Goal: Task Accomplishment & Management: Manage account settings

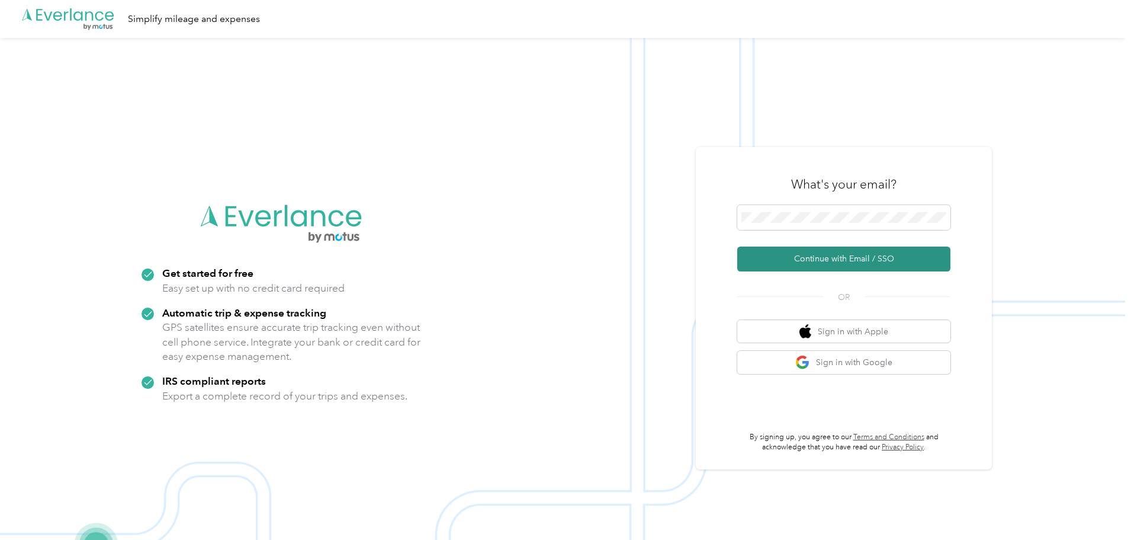
click at [845, 258] on button "Continue with Email / SSO" at bounding box center [844, 258] width 213 height 25
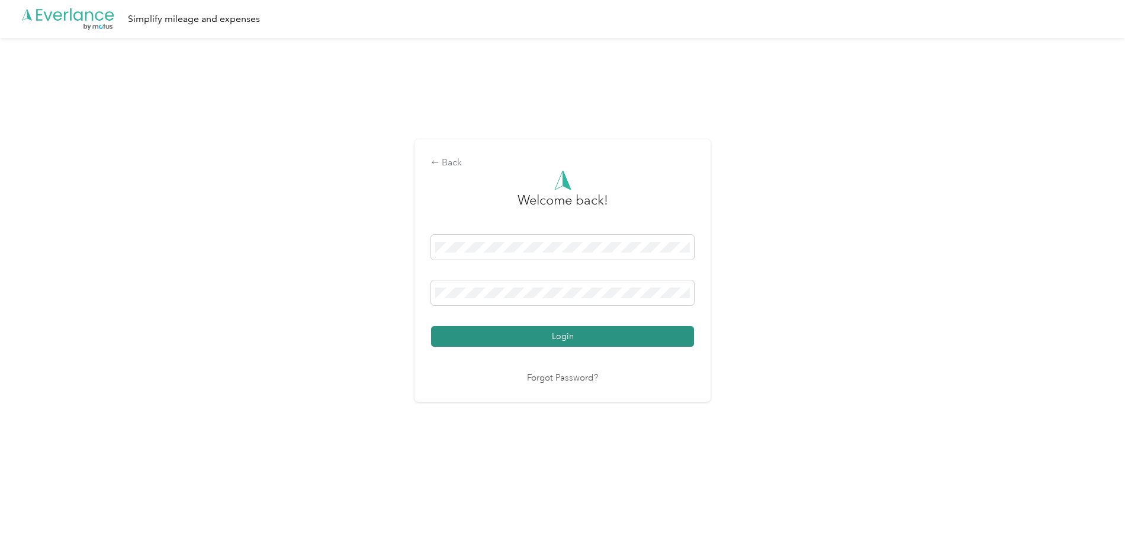
click at [565, 332] on button "Login" at bounding box center [562, 336] width 263 height 21
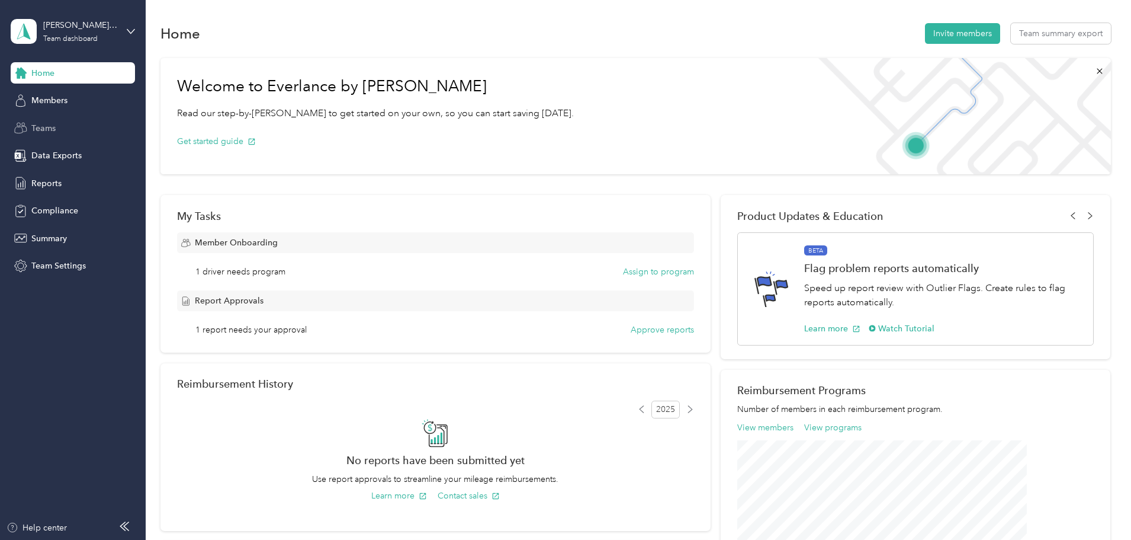
click at [44, 130] on span "Teams" at bounding box center [43, 128] width 24 height 12
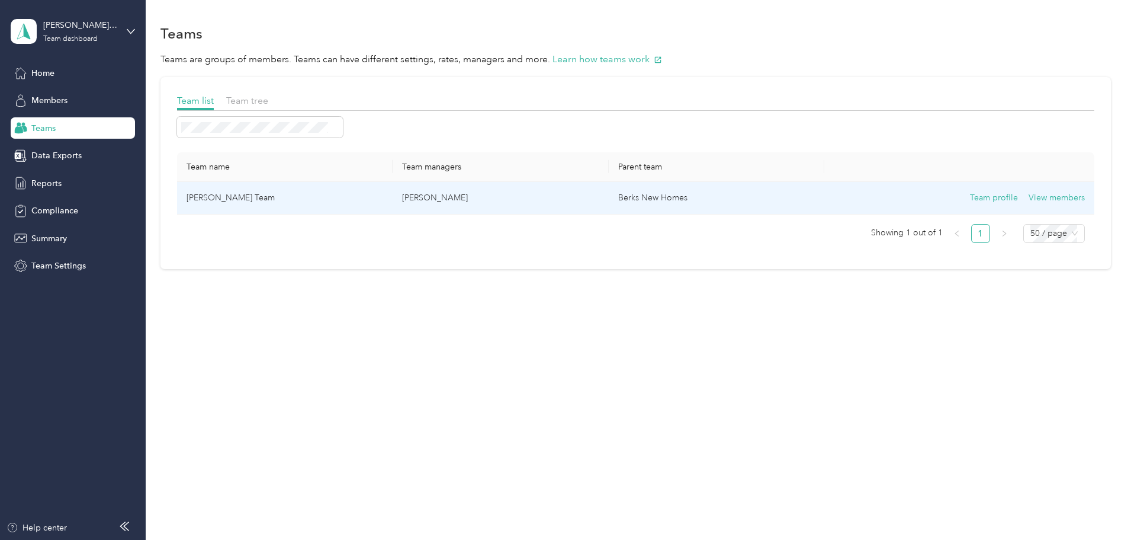
click at [337, 196] on td "[PERSON_NAME] Team" at bounding box center [285, 198] width 216 height 33
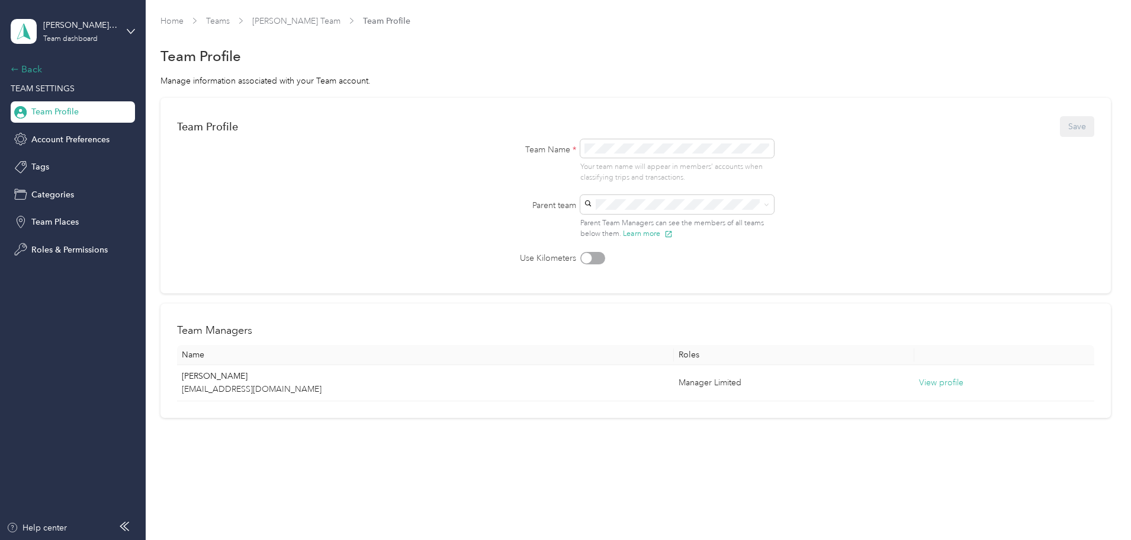
click at [25, 72] on div "Back" at bounding box center [70, 69] width 118 height 14
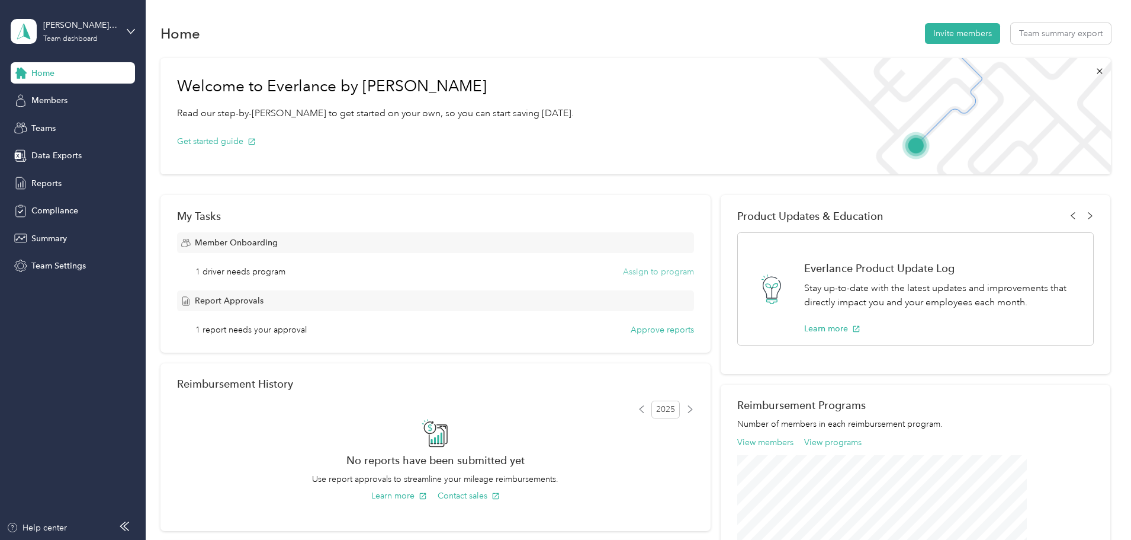
click at [630, 271] on button "Assign to program" at bounding box center [658, 271] width 71 height 12
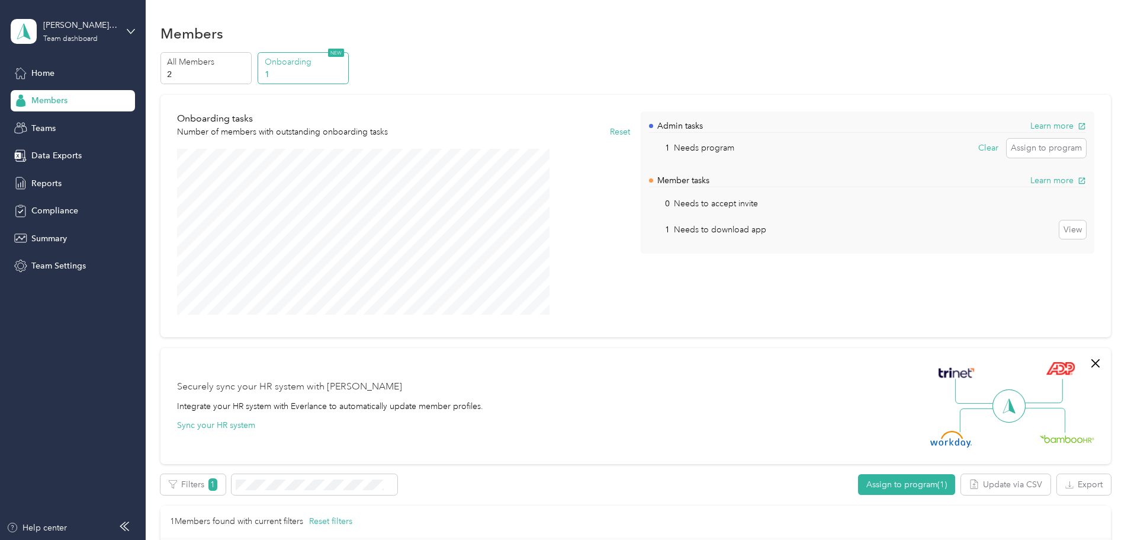
click at [44, 102] on span "Members" at bounding box center [49, 100] width 36 height 12
click at [40, 79] on span "Home" at bounding box center [42, 73] width 23 height 12
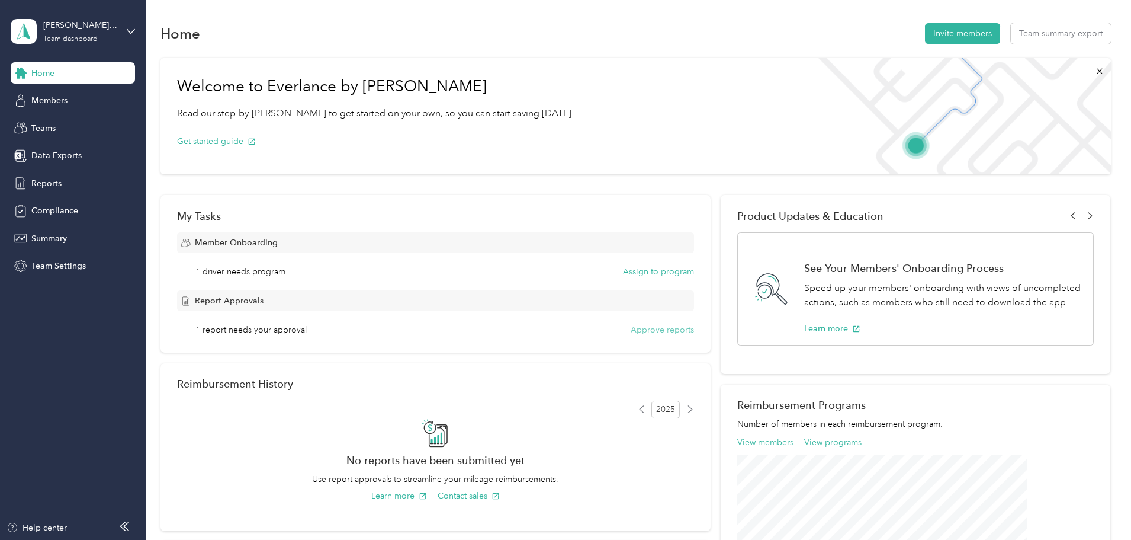
click at [647, 329] on button "Approve reports" at bounding box center [662, 329] width 63 height 12
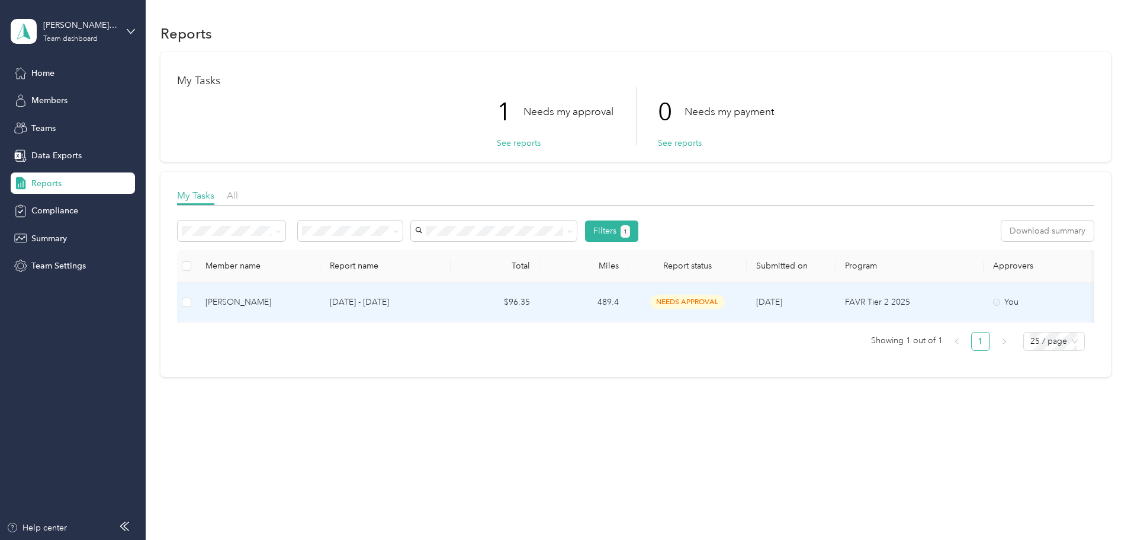
click at [433, 303] on p "[DATE] - [DATE]" at bounding box center [385, 302] width 111 height 13
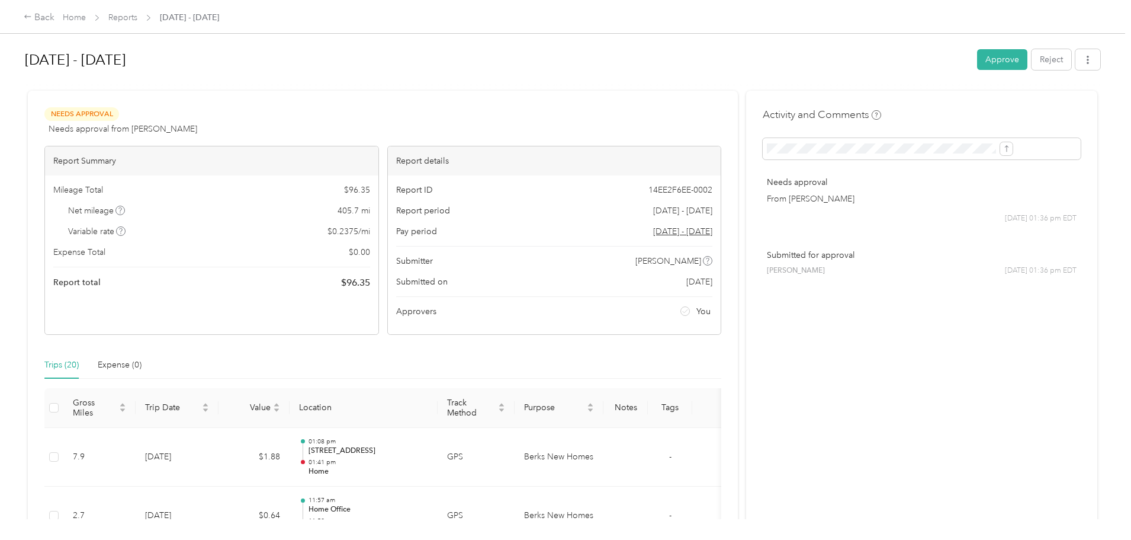
click at [977, 61] on button "Approve" at bounding box center [1002, 59] width 50 height 21
